Goal: Obtain resource: Obtain resource

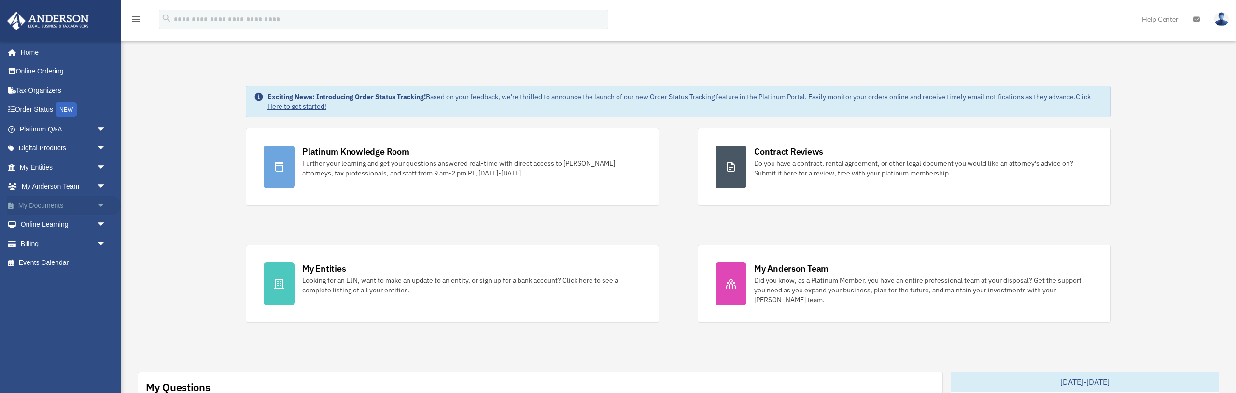
click at [98, 203] on span "arrow_drop_down" at bounding box center [106, 206] width 19 height 20
click at [36, 225] on link "Box" at bounding box center [67, 224] width 107 height 19
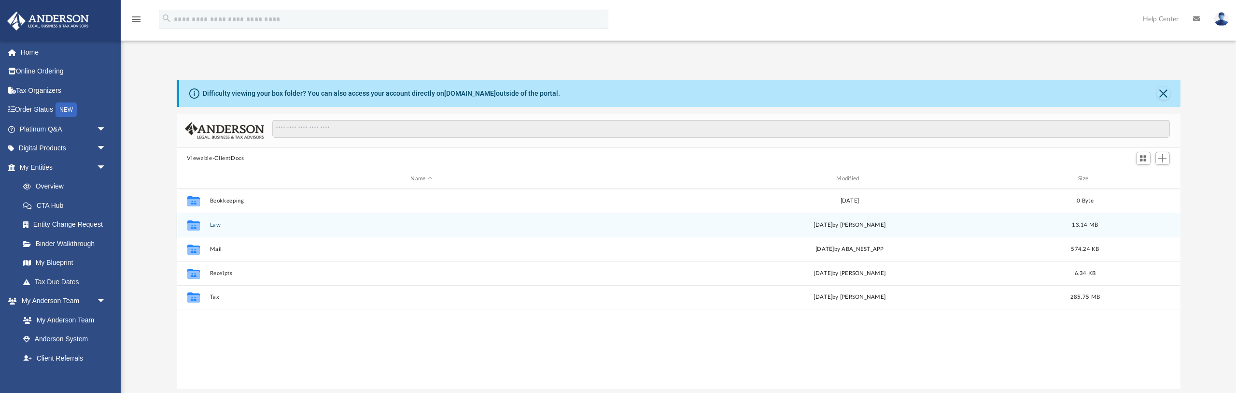
scroll to position [220, 1004]
click at [216, 225] on button "Law" at bounding box center [422, 225] width 424 height 6
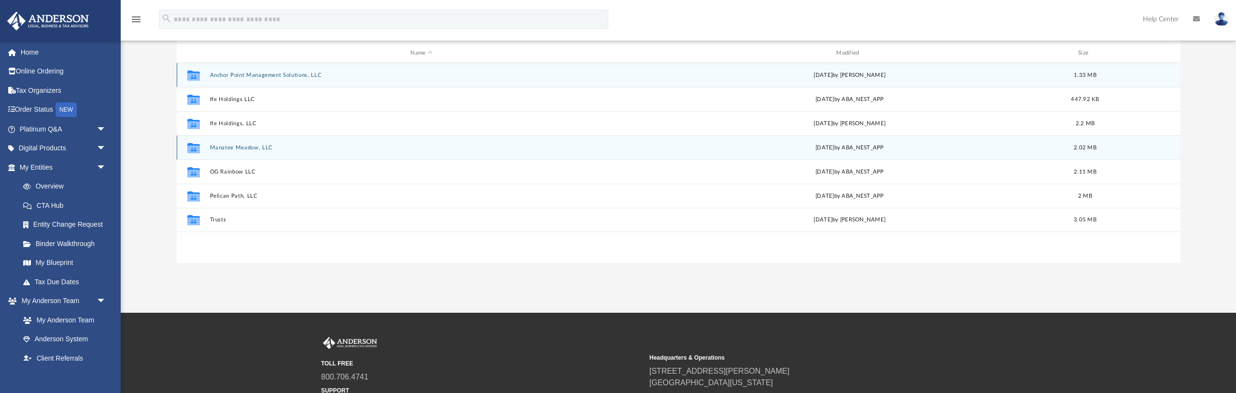
scroll to position [135, 0]
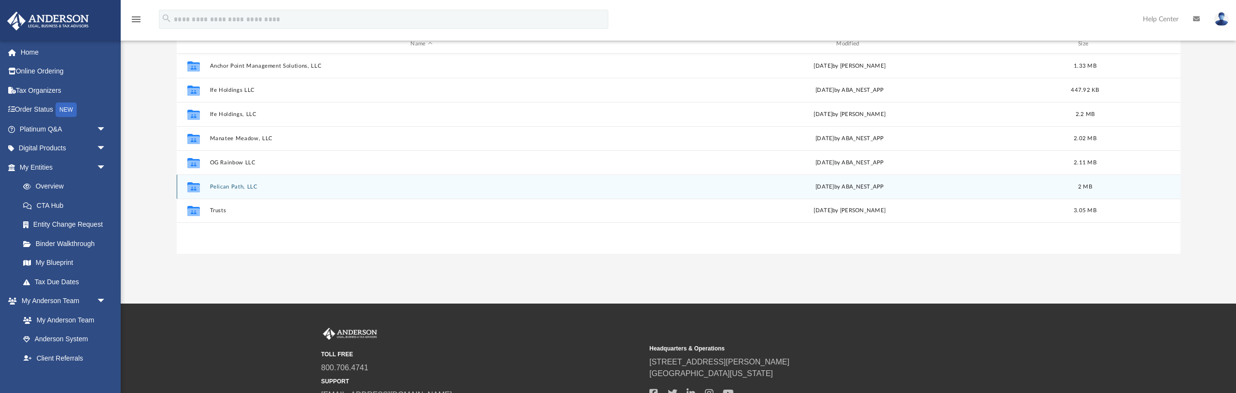
click at [237, 185] on button "Pelican Path, LLC" at bounding box center [422, 186] width 424 height 6
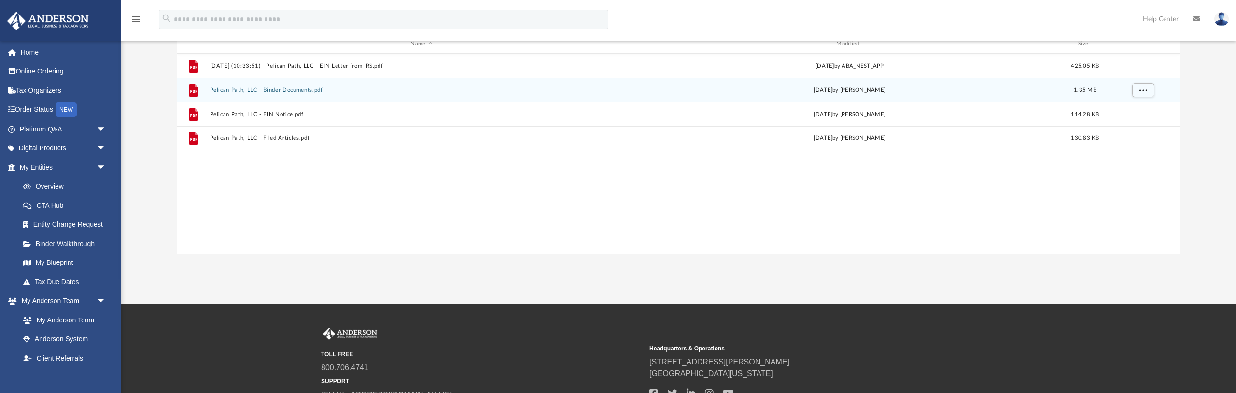
click at [282, 92] on button "Pelican Path, LLC - Binder Documents.pdf" at bounding box center [422, 90] width 424 height 6
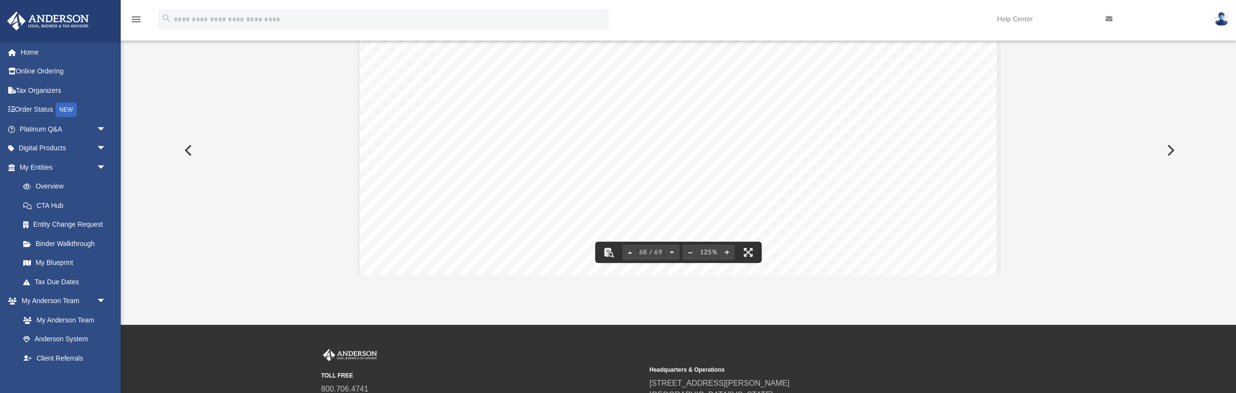
scroll to position [43806, 0]
click at [690, 252] on button "File preview" at bounding box center [689, 251] width 15 height 21
click at [690, 252] on div "Lease Agreement Page 4 of 6 is impossible to correct within twenty (20) days Te…" at bounding box center [679, 150] width 1004 height 249
click at [690, 252] on button "File preview" at bounding box center [689, 251] width 15 height 21
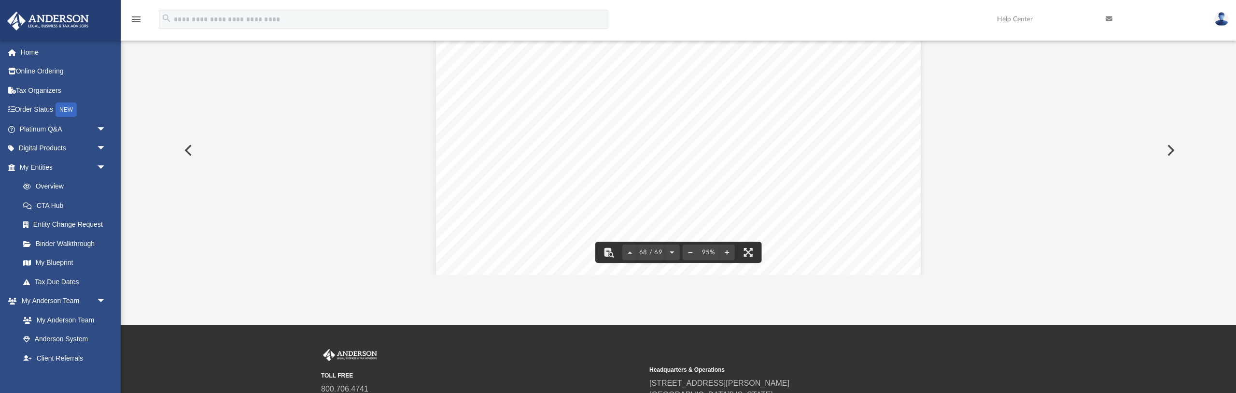
click at [690, 252] on button "File preview" at bounding box center [689, 251] width 15 height 21
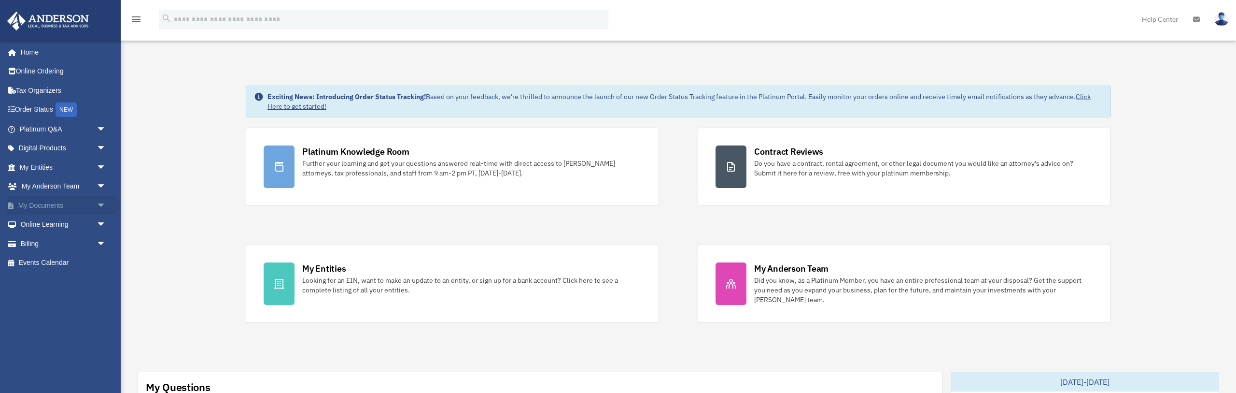
click at [97, 205] on span "arrow_drop_down" at bounding box center [106, 206] width 19 height 20
click at [45, 228] on link "Box" at bounding box center [67, 224] width 107 height 19
click at [37, 221] on link "Box" at bounding box center [67, 224] width 107 height 19
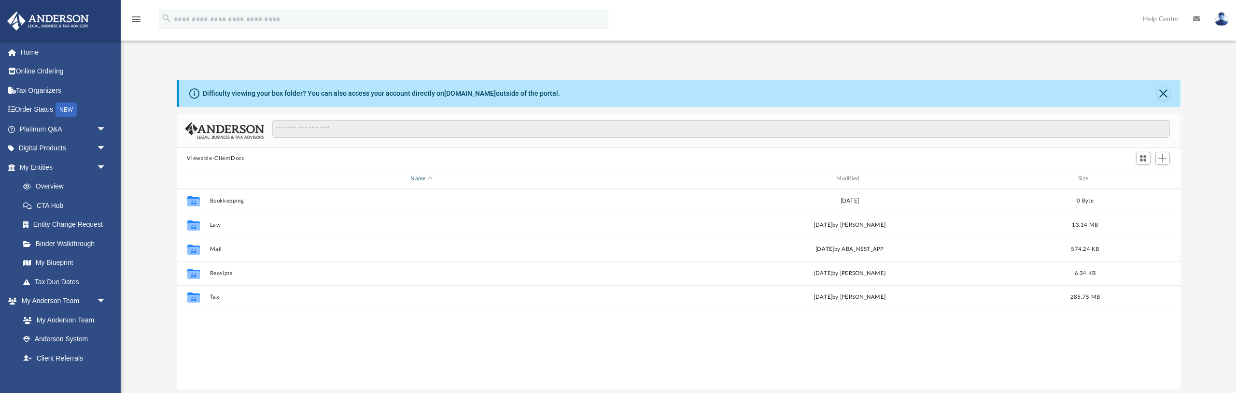
scroll to position [220, 1004]
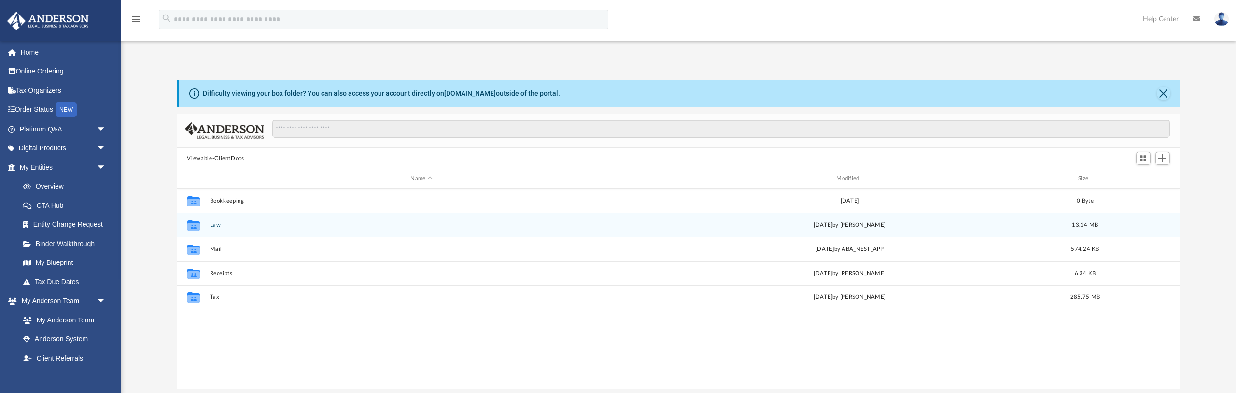
click at [213, 227] on button "Law" at bounding box center [422, 225] width 424 height 6
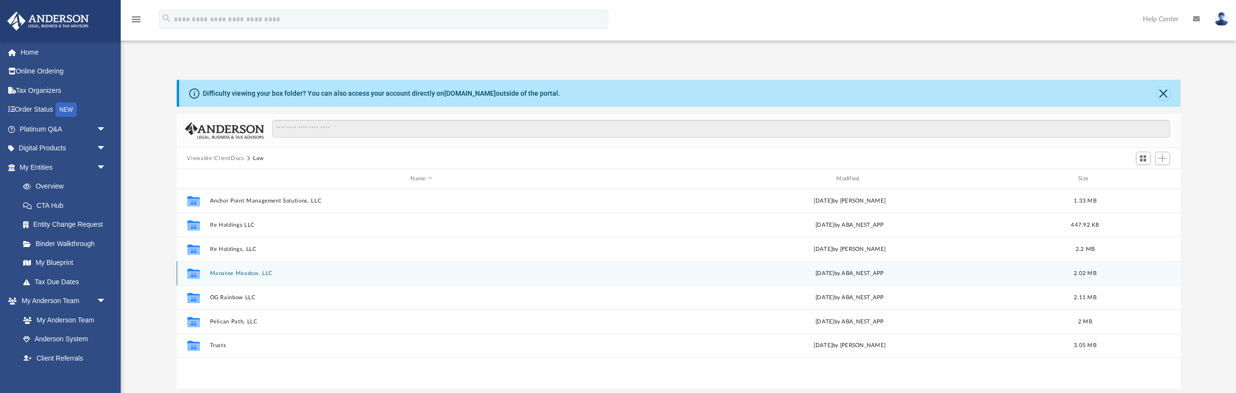
click at [243, 275] on button "Manatee Meadow, LLC" at bounding box center [422, 273] width 424 height 6
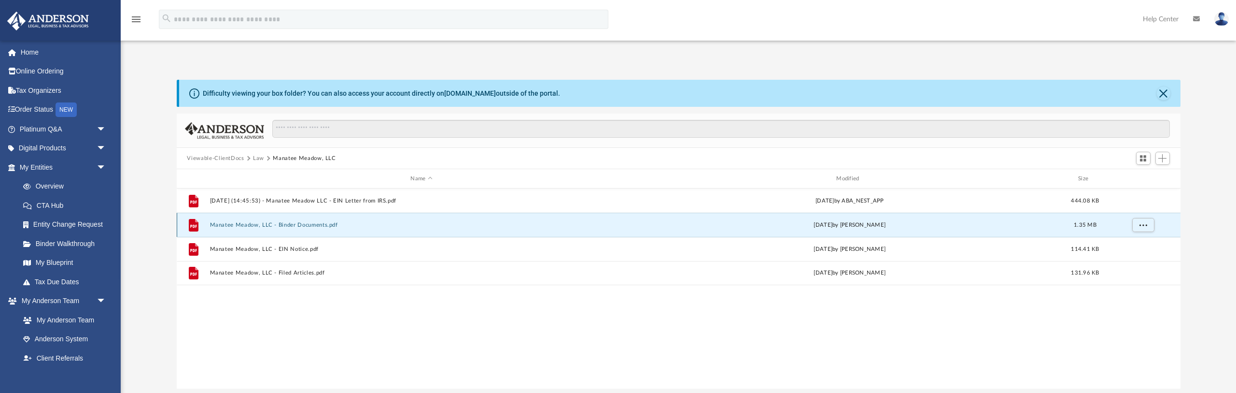
click at [313, 222] on button "Manatee Meadow, LLC - Binder Documents.pdf" at bounding box center [422, 225] width 424 height 6
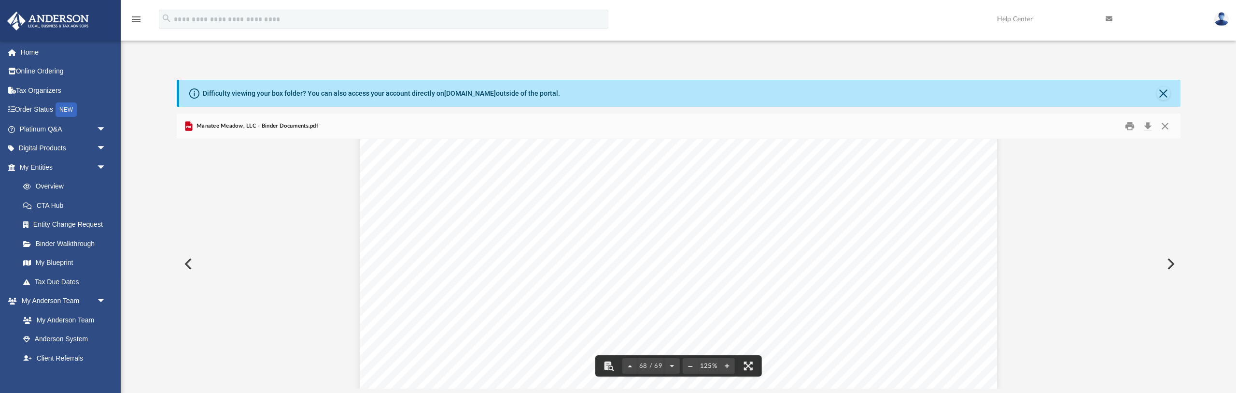
scroll to position [43717, 0]
click at [692, 368] on button "File preview" at bounding box center [689, 365] width 15 height 21
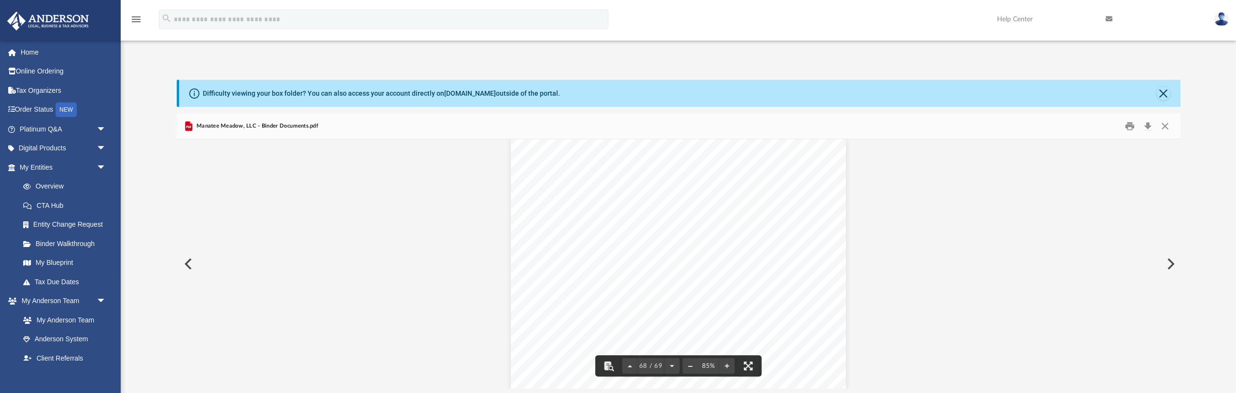
click at [692, 368] on button "File preview" at bounding box center [689, 365] width 15 height 21
click at [691, 368] on button "File preview" at bounding box center [689, 365] width 15 height 21
click at [691, 367] on button "File preview" at bounding box center [689, 365] width 15 height 21
click at [728, 367] on button "File preview" at bounding box center [726, 365] width 15 height 21
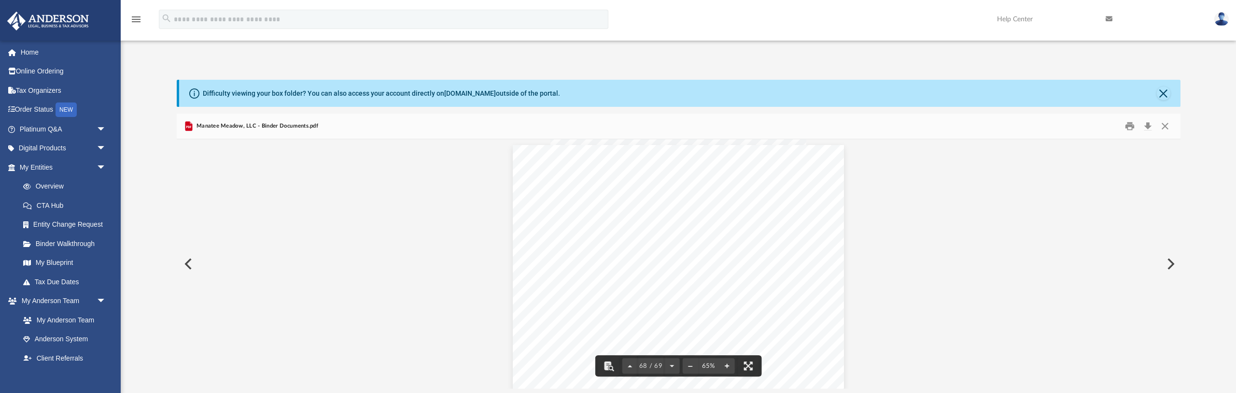
scroll to position [23184, 0]
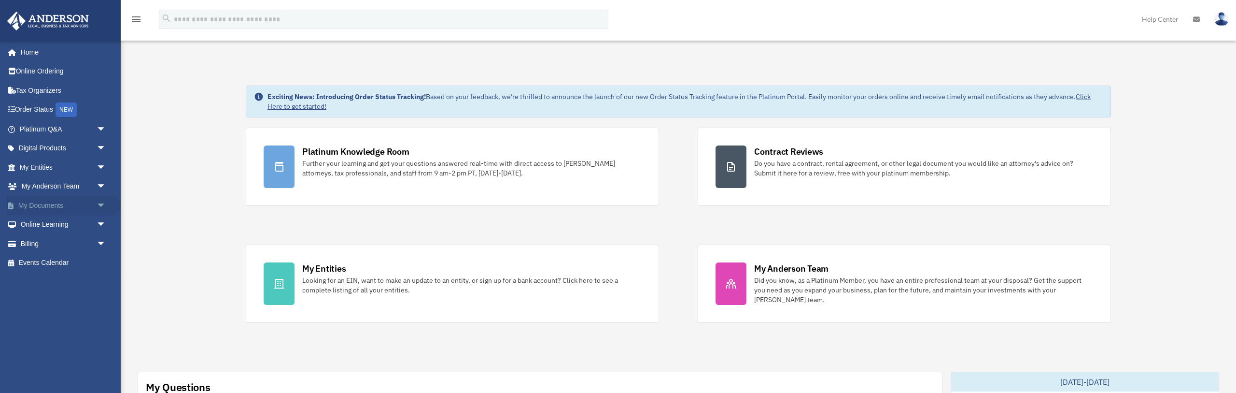
click at [100, 207] on span "arrow_drop_down" at bounding box center [106, 206] width 19 height 20
click at [48, 224] on link "Box" at bounding box center [67, 224] width 107 height 19
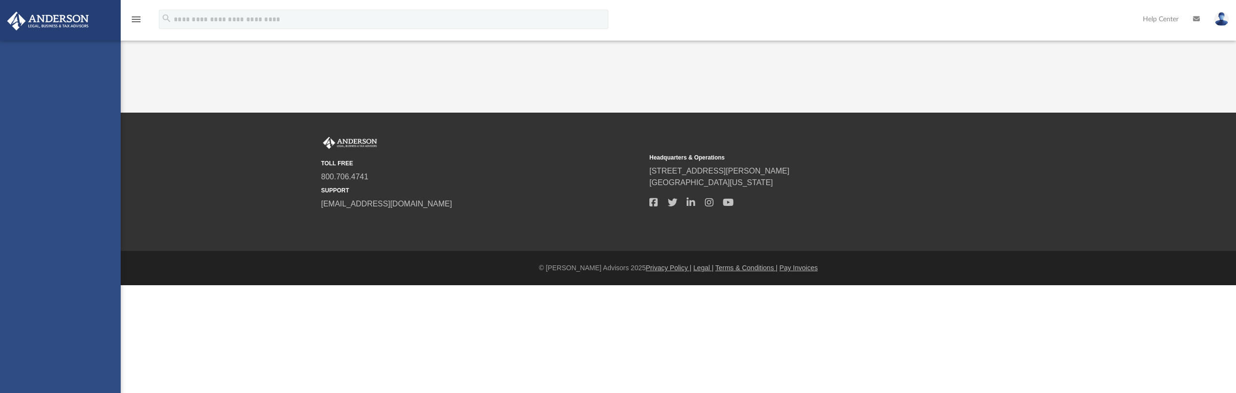
click at [35, 221] on link "Entity Change Request" at bounding box center [67, 224] width 107 height 19
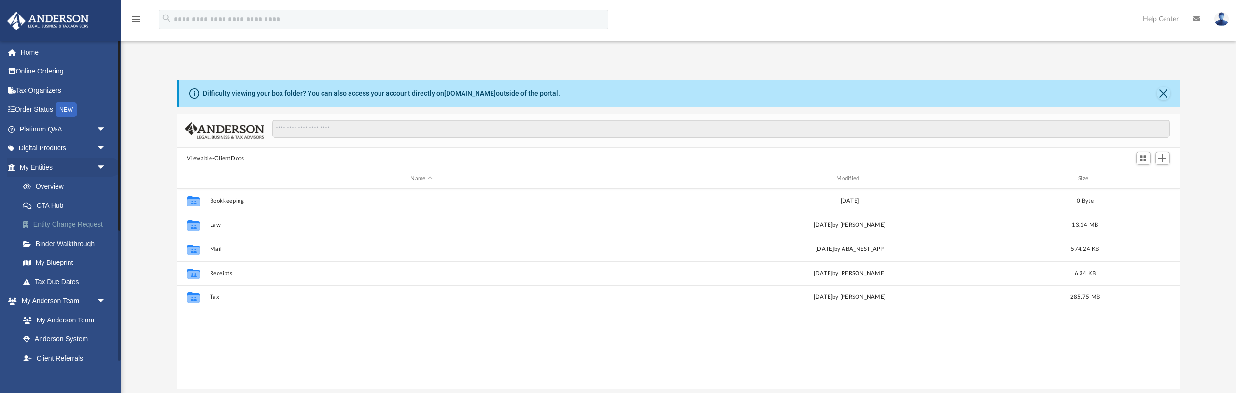
scroll to position [220, 1004]
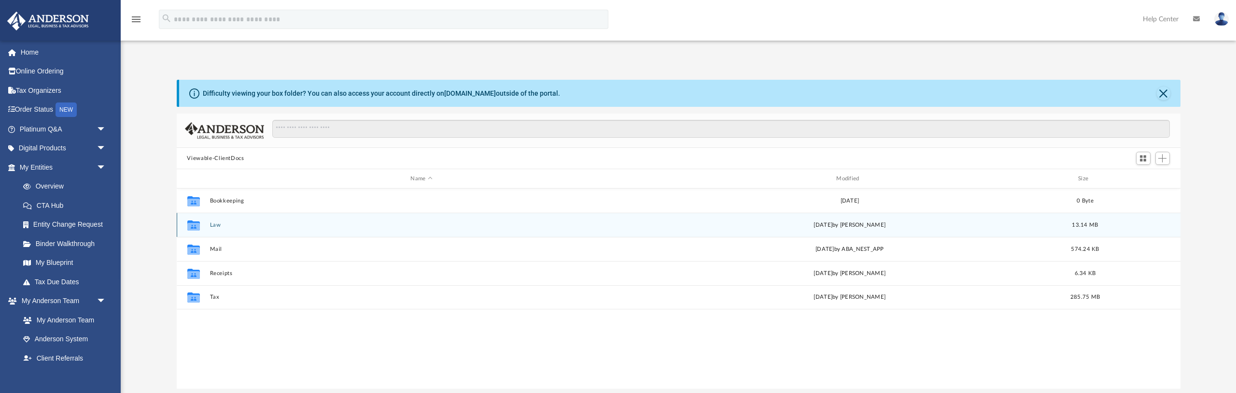
click at [218, 220] on div "Collaborated Folder Law [DATE] by [PERSON_NAME] 13.14 MB" at bounding box center [679, 224] width 1004 height 24
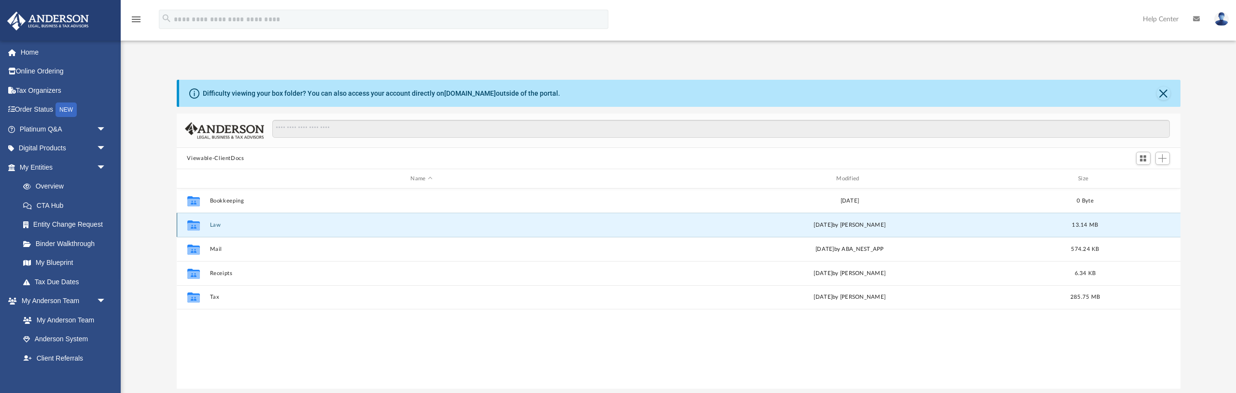
click at [216, 225] on button "Law" at bounding box center [422, 225] width 424 height 6
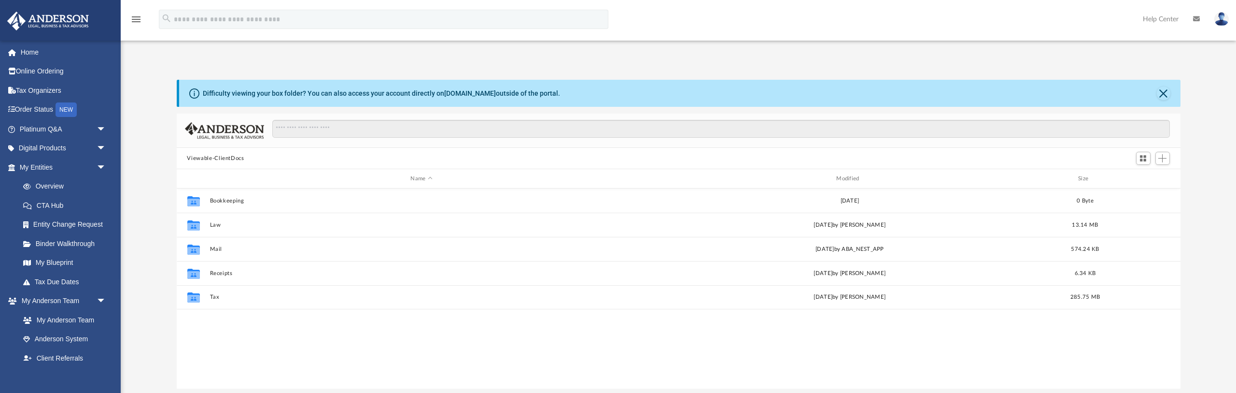
scroll to position [220, 1004]
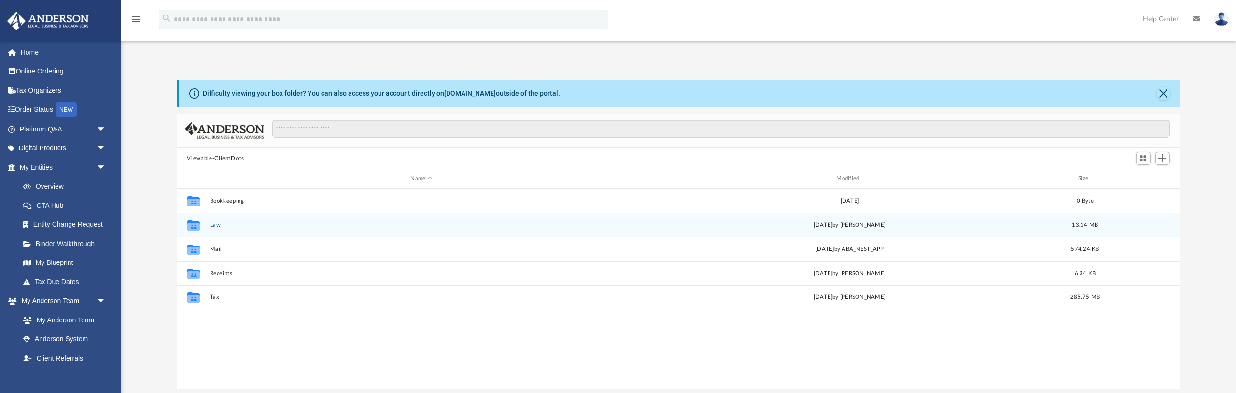
click at [213, 226] on button "Law" at bounding box center [422, 225] width 424 height 6
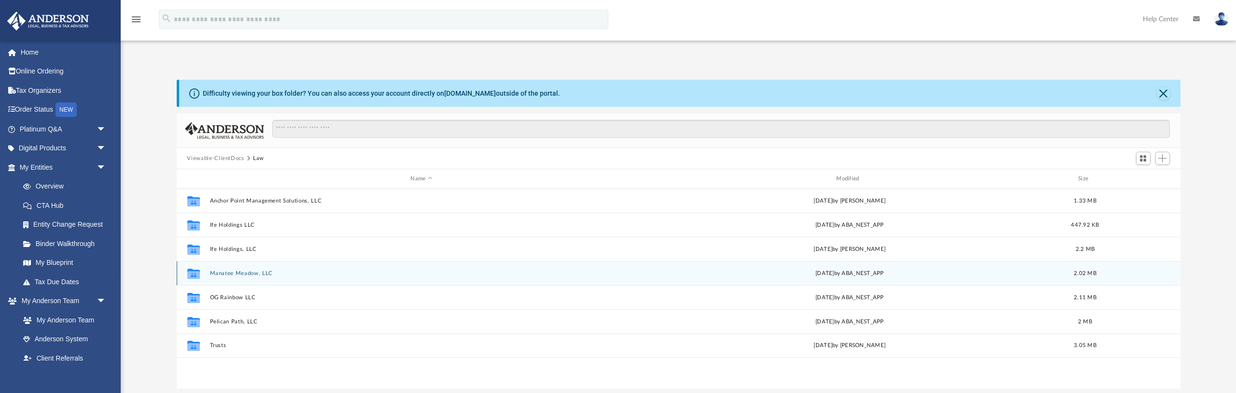
click at [223, 273] on button "Manatee Meadow, LLC" at bounding box center [422, 273] width 424 height 6
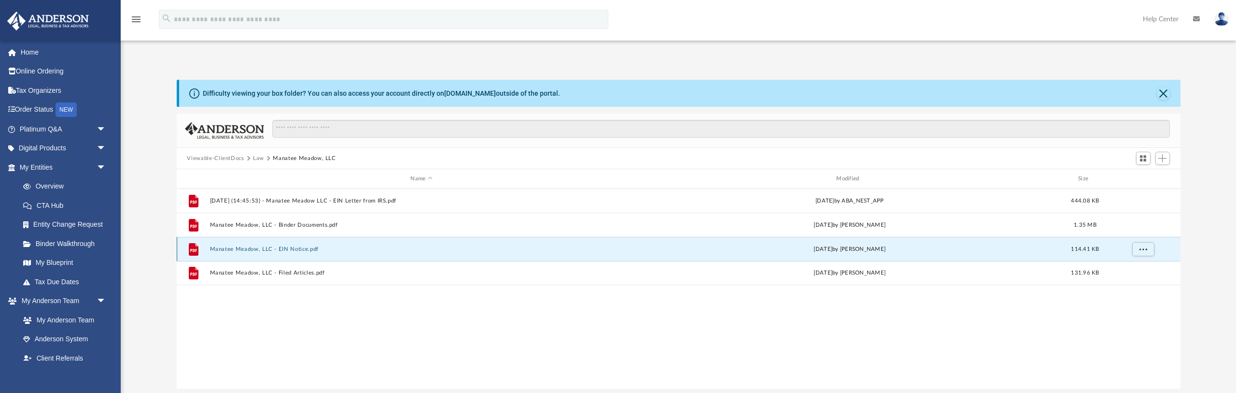
click at [275, 248] on button "Manatee Meadow, LLC - EIN Notice.pdf" at bounding box center [422, 249] width 424 height 6
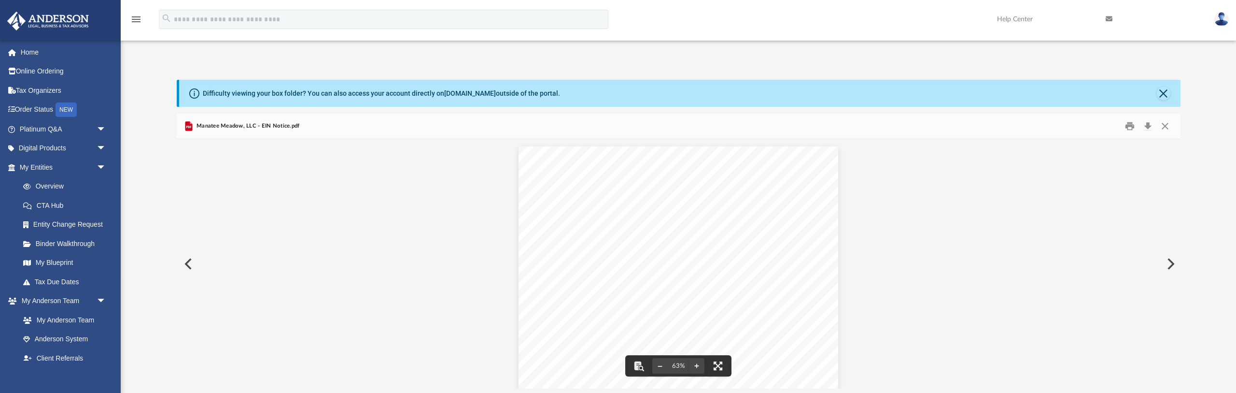
scroll to position [12, 0]
click at [188, 263] on button "Preview" at bounding box center [187, 263] width 21 height 27
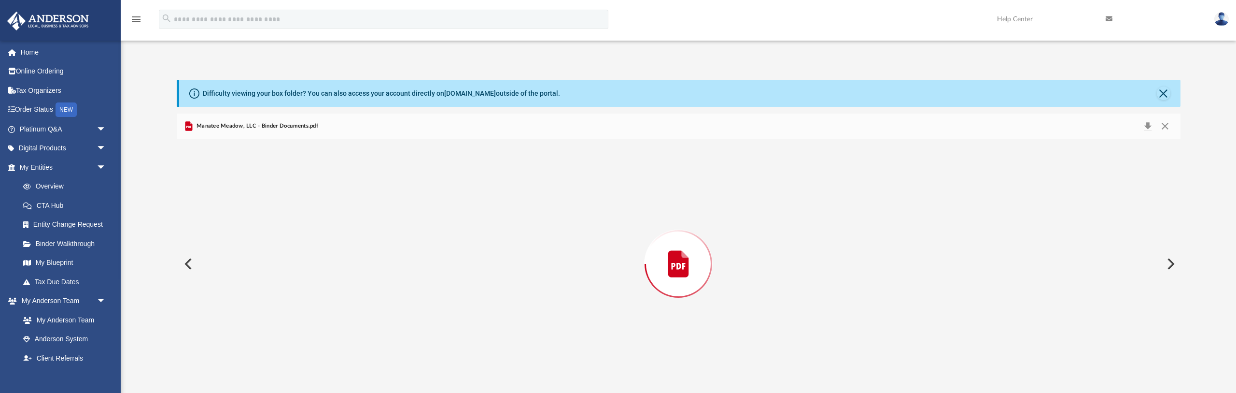
scroll to position [43670, 0]
click at [188, 263] on button "Preview" at bounding box center [187, 263] width 21 height 27
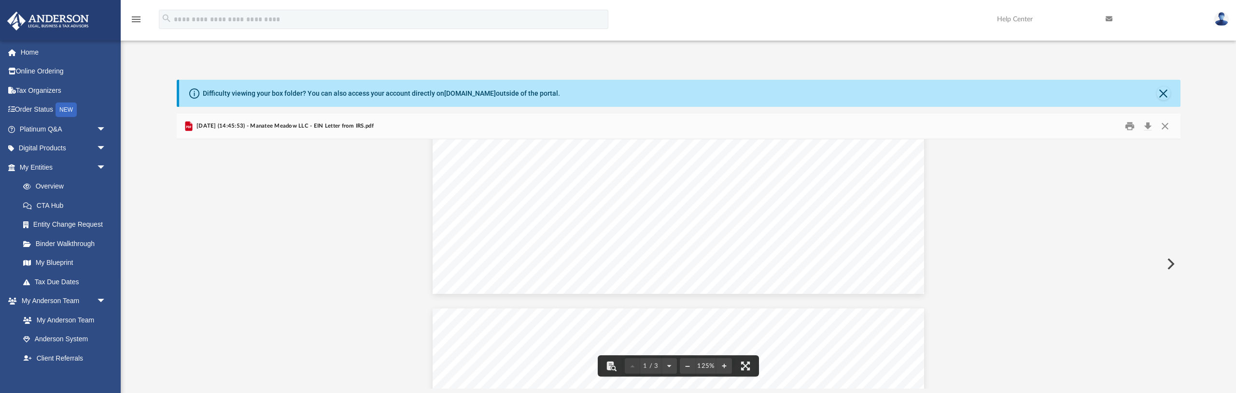
scroll to position [353, 0]
click at [1128, 126] on button "Print" at bounding box center [1129, 126] width 19 height 15
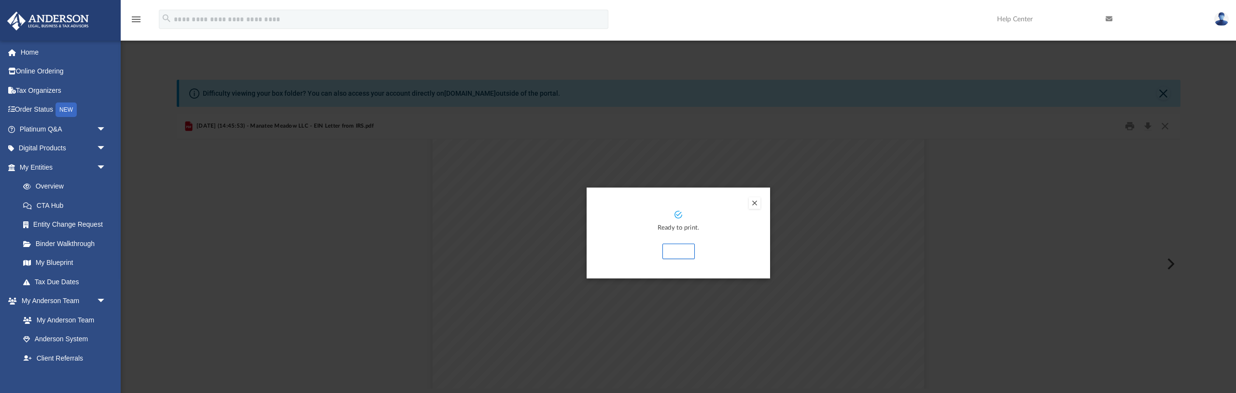
click at [685, 250] on button "Print" at bounding box center [678, 250] width 32 height 15
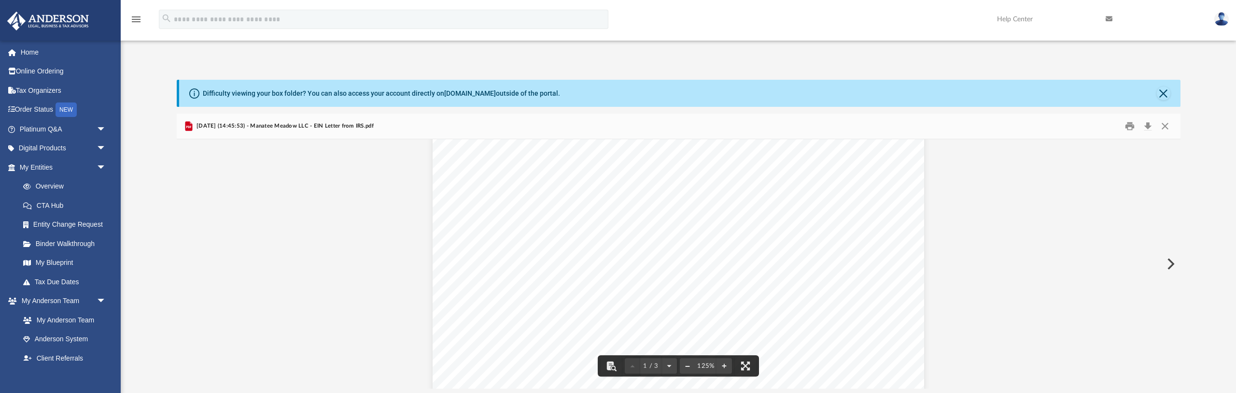
click at [686, 366] on button "File preview" at bounding box center [687, 365] width 15 height 21
click at [686, 366] on div "Page 1" at bounding box center [678, 113] width 452 height 598
click at [687, 366] on div "Page 1" at bounding box center [678, 113] width 452 height 598
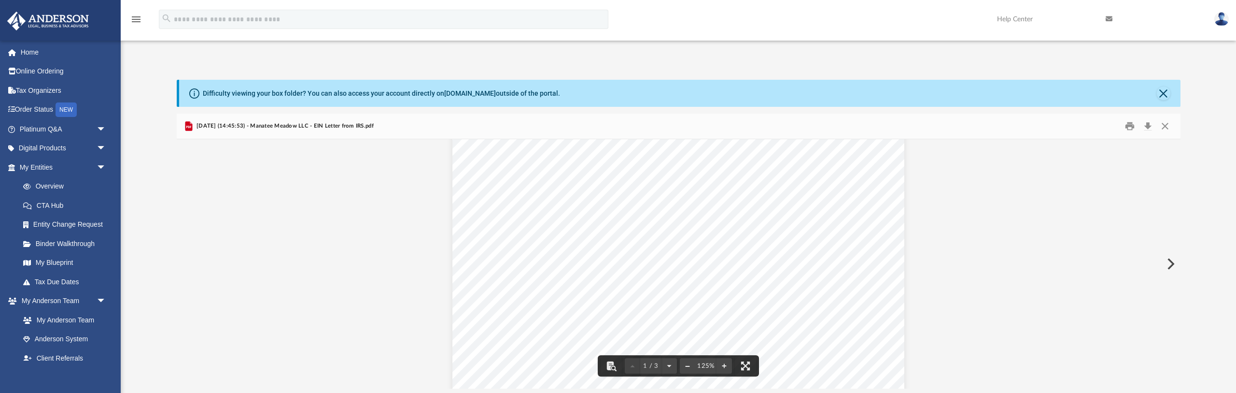
click at [687, 366] on button "File preview" at bounding box center [687, 365] width 15 height 21
click at [687, 365] on button "File preview" at bounding box center [687, 365] width 15 height 21
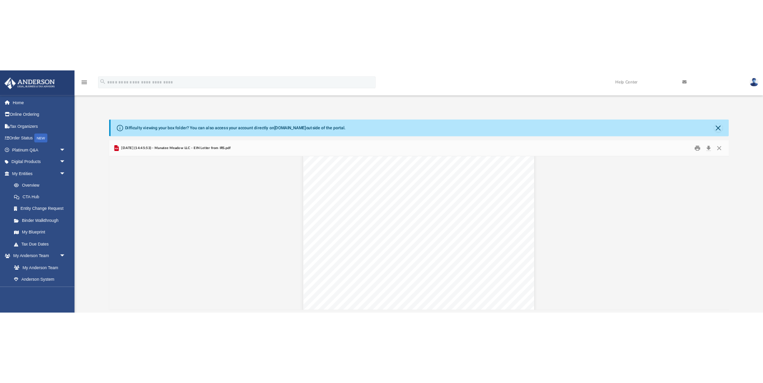
scroll to position [0, 0]
